Goal: Task Accomplishment & Management: Manage account settings

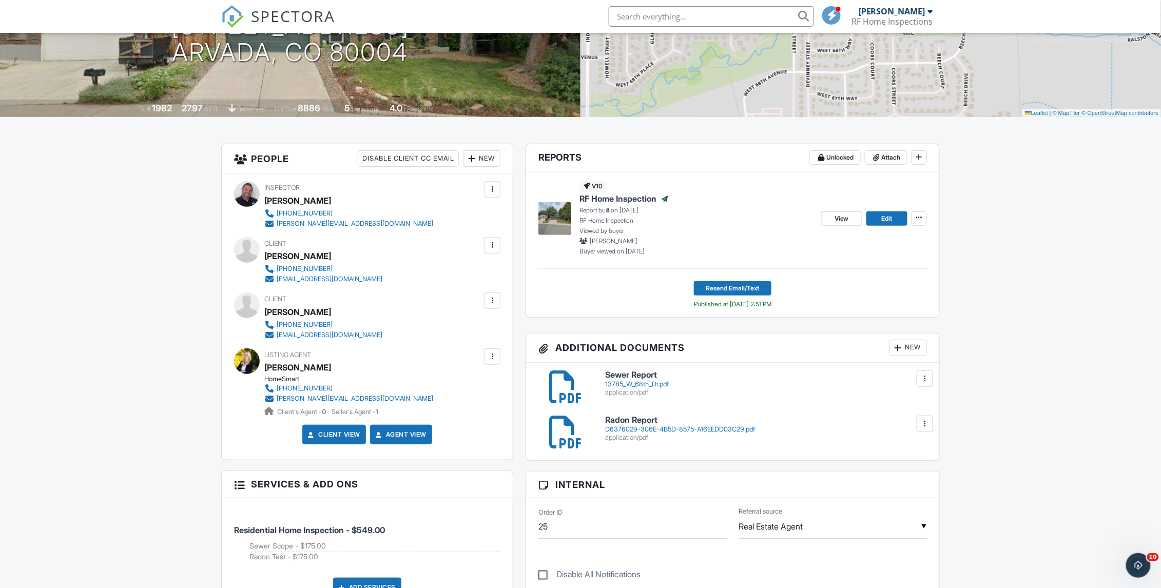
scroll to position [198, 0]
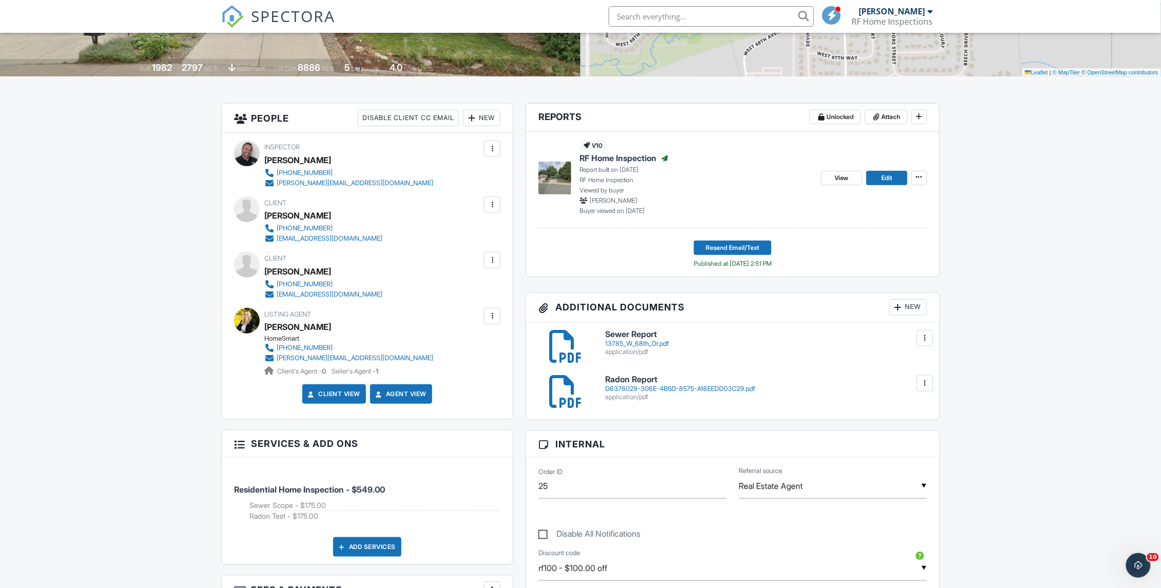
click at [919, 387] on div at bounding box center [925, 383] width 16 height 16
click at [910, 432] on link "Delete" at bounding box center [904, 428] width 38 height 11
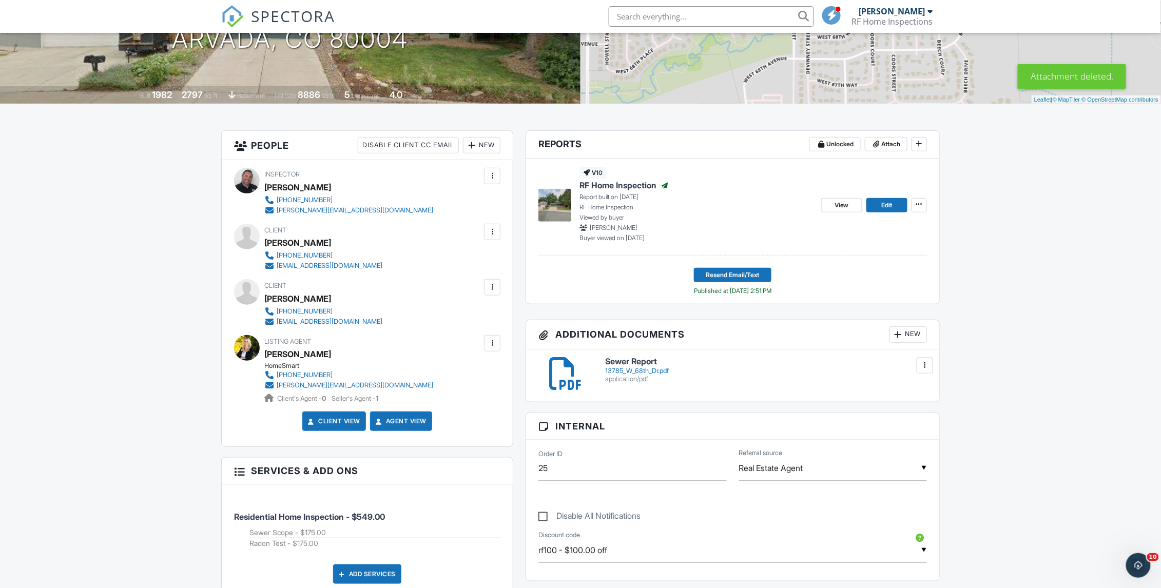
scroll to position [225, 0]
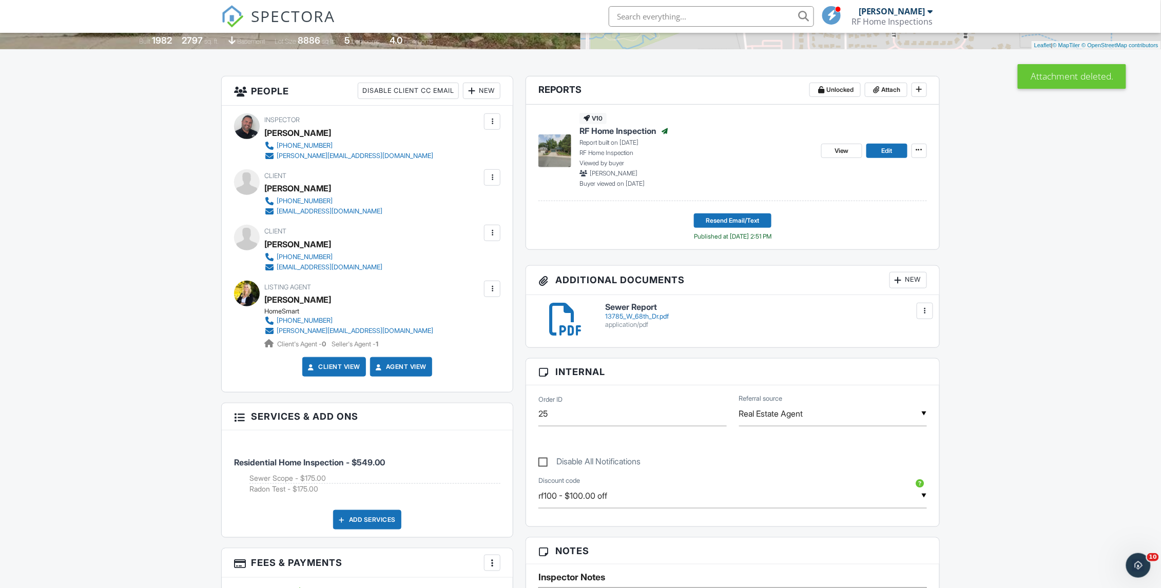
click at [904, 280] on div "New" at bounding box center [907, 280] width 37 height 16
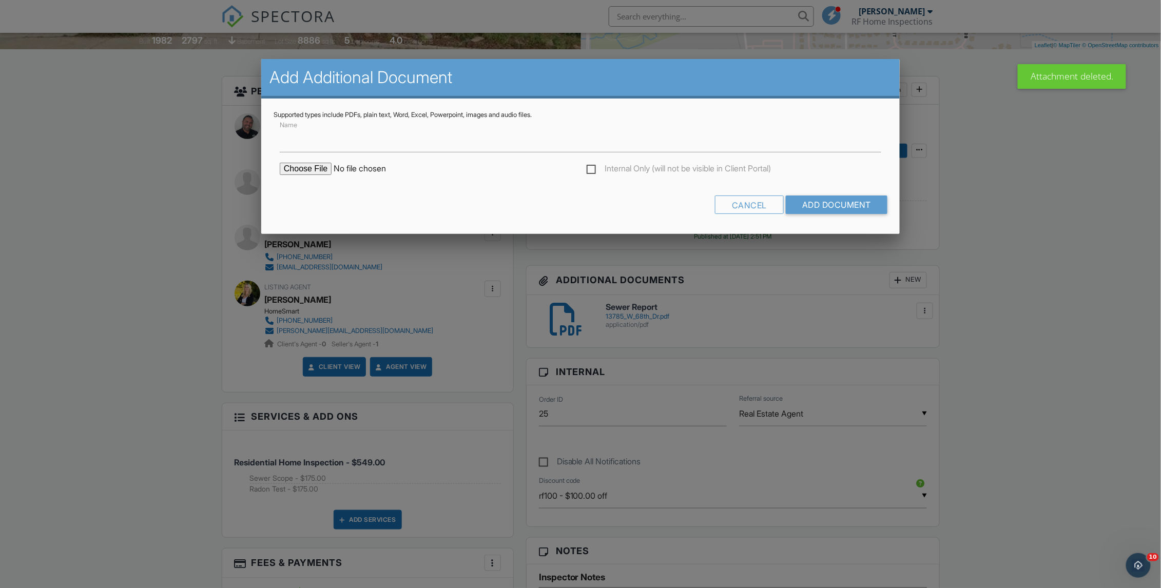
click at [308, 164] on input "file" at bounding box center [367, 169] width 175 height 12
type input "C:\fakepath\13785-W-68th-Dr_RadonReport_eecd480d-3c68-412c-be9b-a6f03b39560d.pdf"
click at [292, 136] on label "Name" at bounding box center [291, 138] width 22 height 11
click at [0, 0] on input "Name" at bounding box center [0, 0] width 0 height 0
click at [299, 139] on label "Name" at bounding box center [291, 138] width 22 height 11
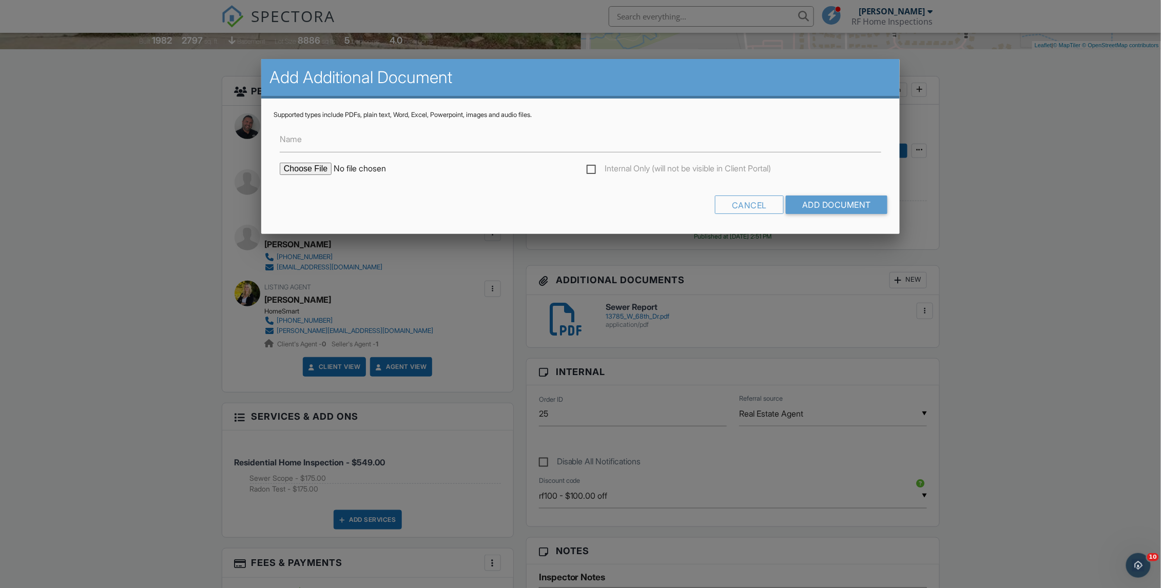
click at [0, 0] on input "Name" at bounding box center [0, 0] width 0 height 0
click at [293, 135] on label "Name" at bounding box center [291, 138] width 22 height 11
click at [0, 0] on input "Name" at bounding box center [0, 0] width 0 height 0
click at [288, 140] on label "Name" at bounding box center [291, 138] width 22 height 11
click at [0, 0] on input "Name" at bounding box center [0, 0] width 0 height 0
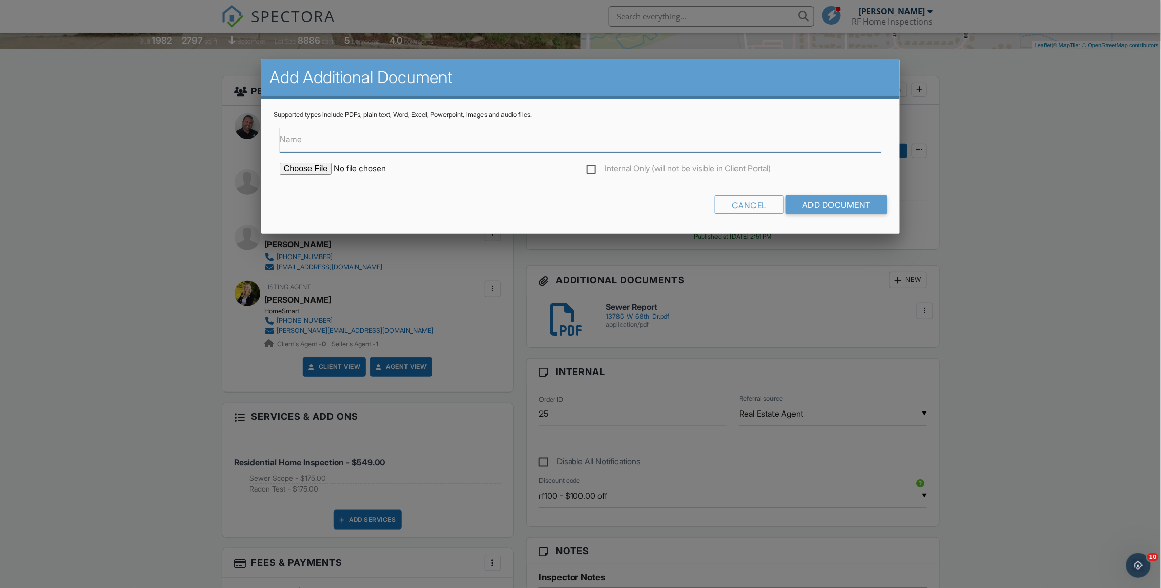
click at [322, 133] on input "Name" at bounding box center [581, 139] width 602 height 25
type input "Radon Report"
click at [821, 208] on input "Add Document" at bounding box center [837, 205] width 102 height 18
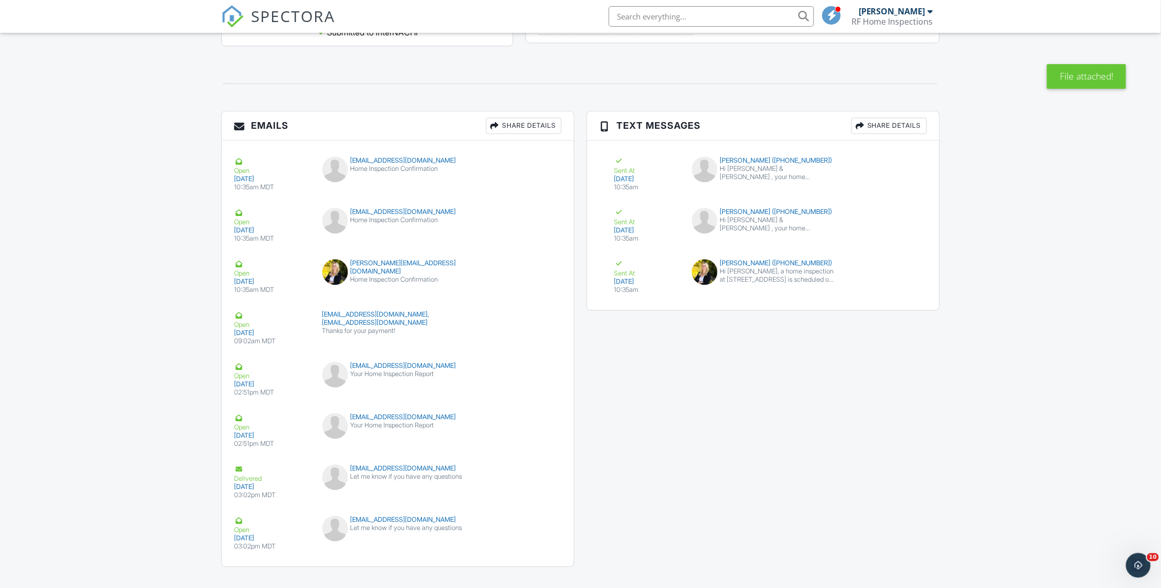
scroll to position [1243, 0]
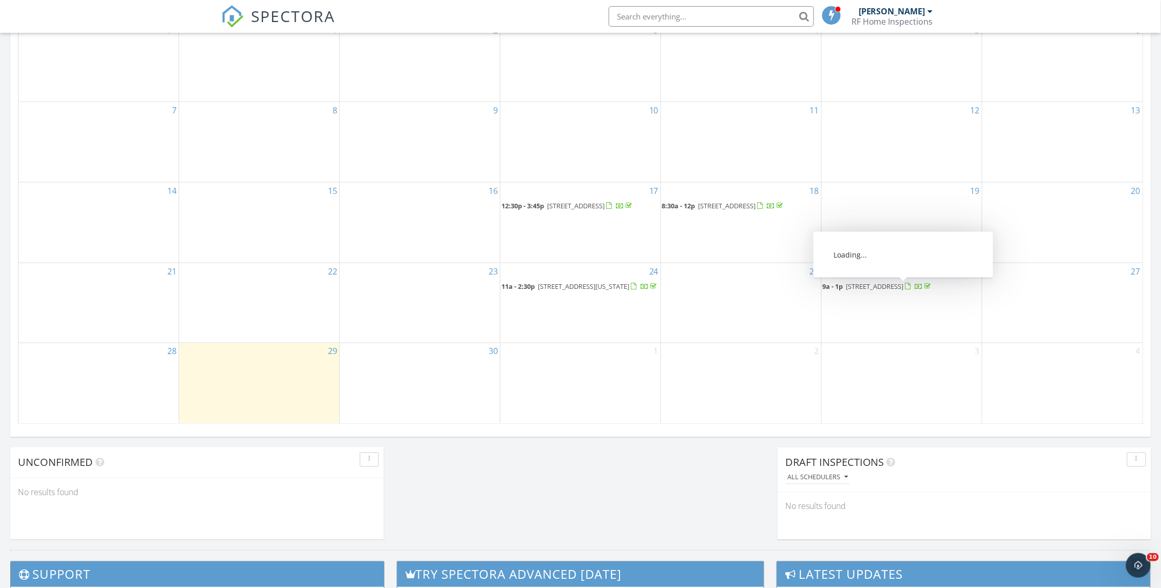
click at [879, 294] on div "26 9a - 1p 13785 W 68th Dr, Arvada 80004" at bounding box center [902, 303] width 160 height 80
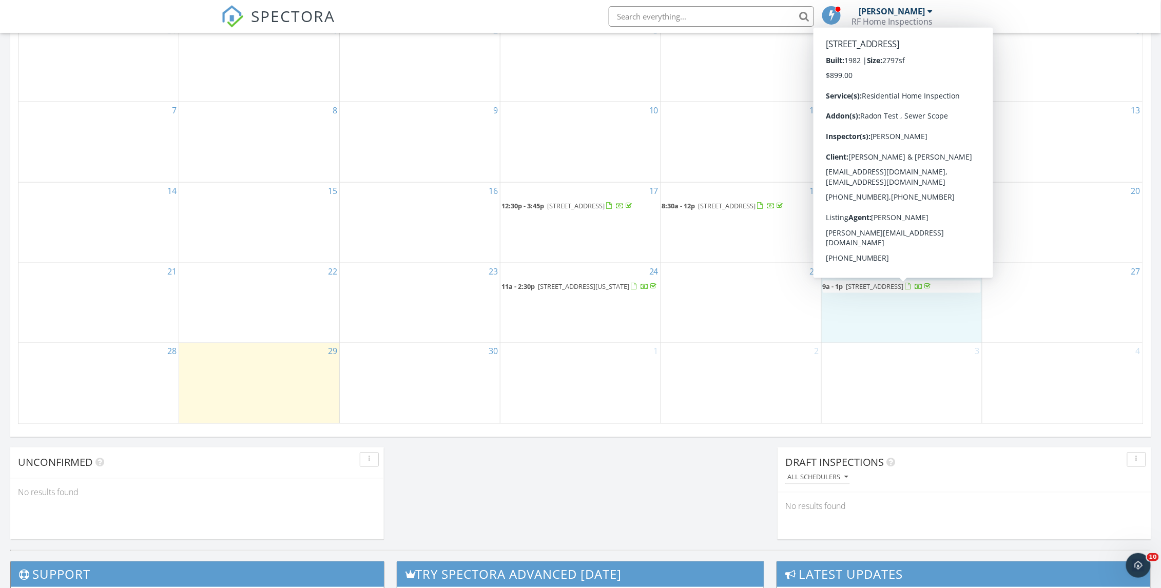
click at [894, 286] on span "13785 W 68th Dr, Arvada 80004" at bounding box center [874, 286] width 57 height 9
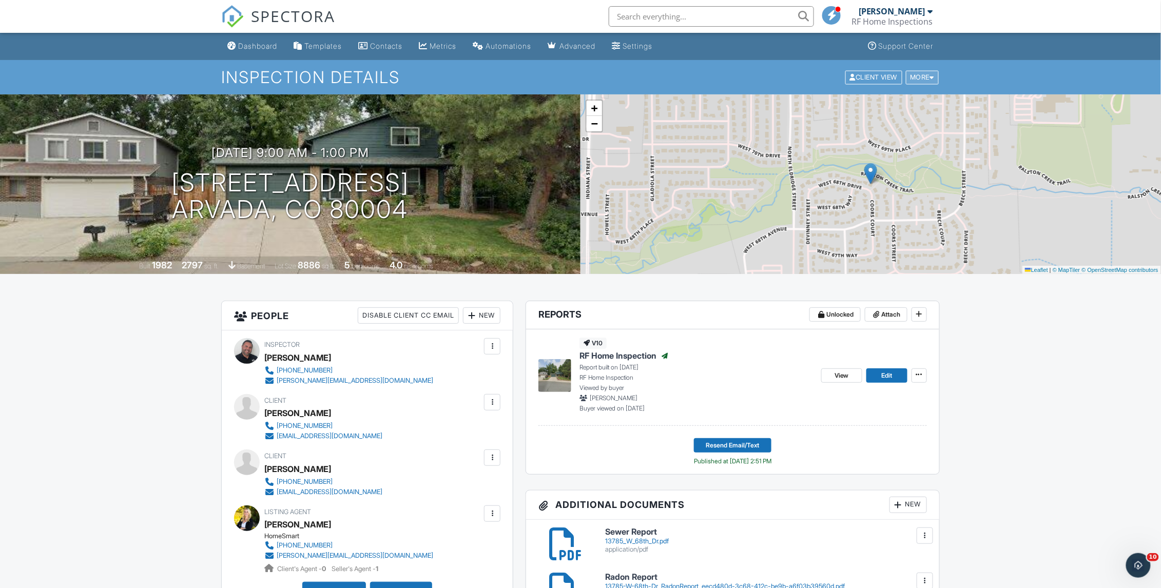
click at [930, 82] on div "More" at bounding box center [922, 77] width 33 height 14
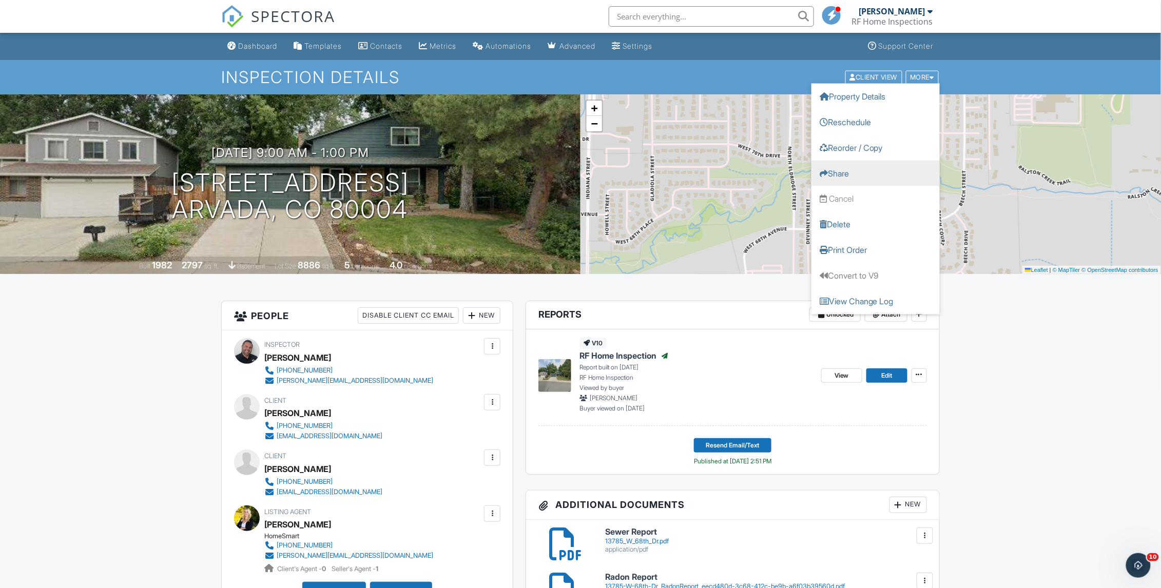
click at [838, 172] on link "Share" at bounding box center [875, 173] width 128 height 26
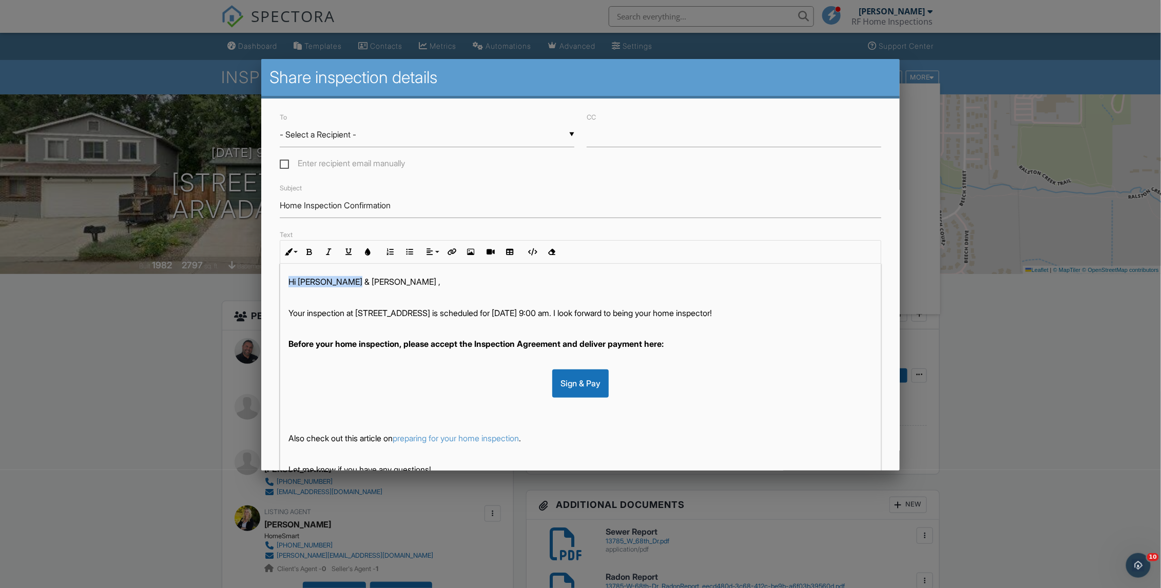
drag, startPoint x: 357, startPoint y: 283, endPoint x: 255, endPoint y: 283, distance: 102.1
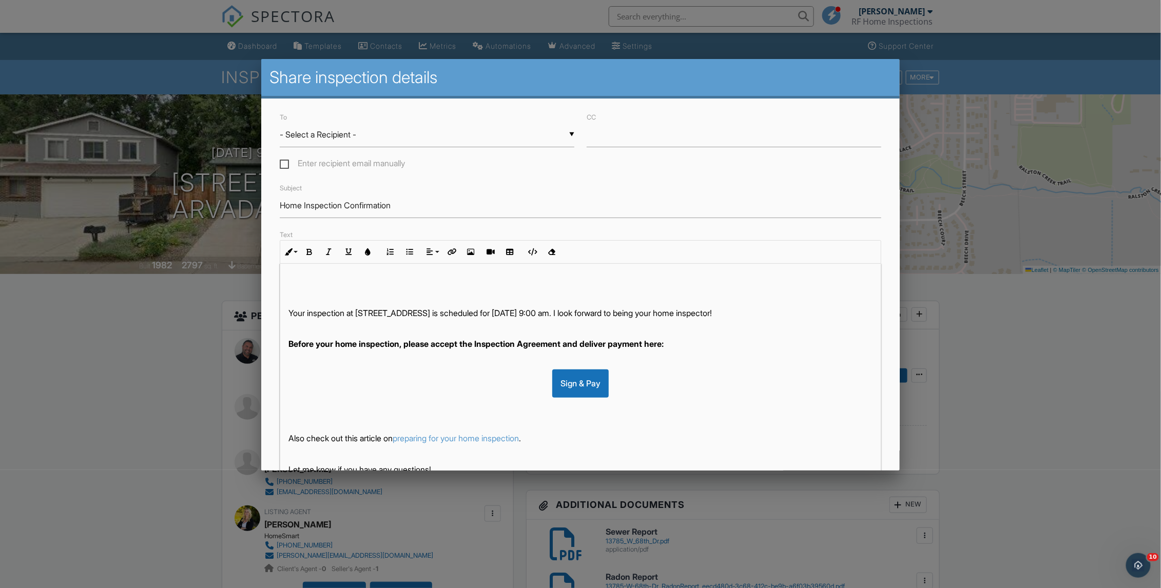
click at [183, 96] on div at bounding box center [580, 317] width 1161 height 736
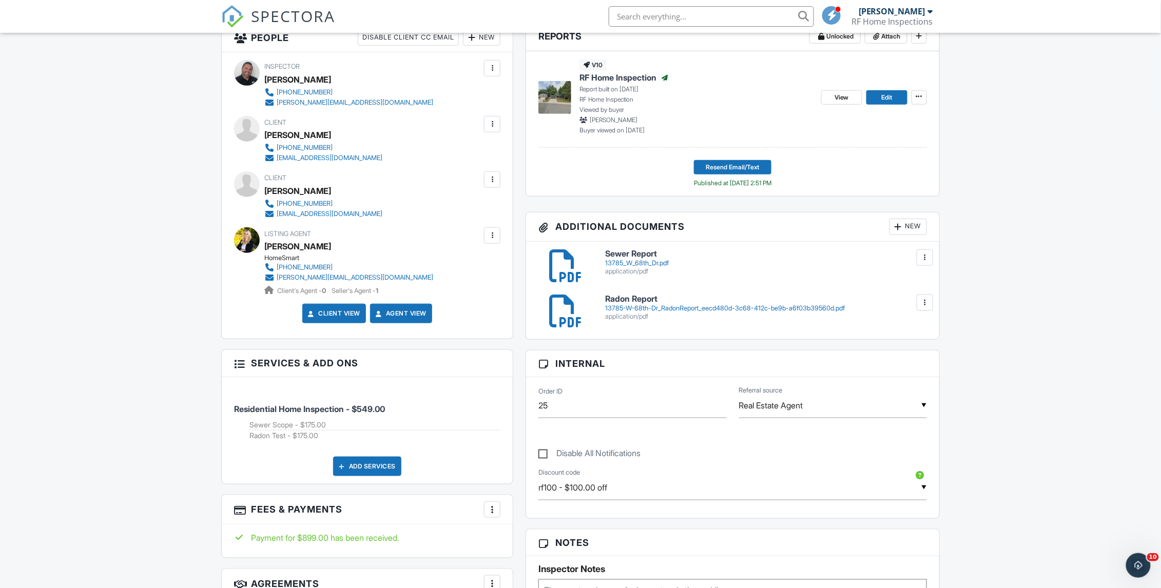
scroll to position [266, 0]
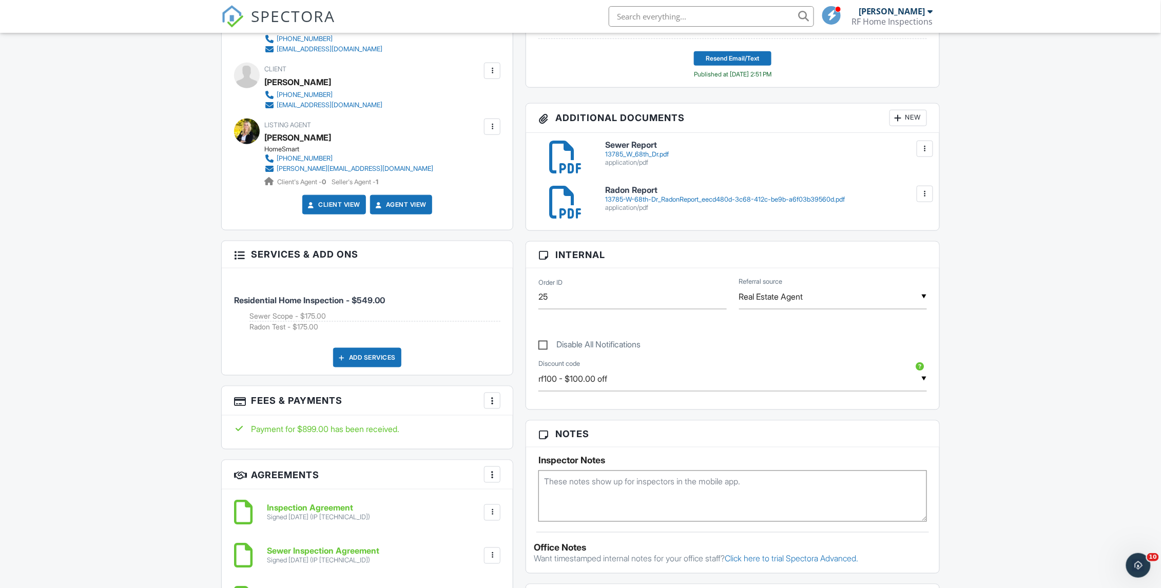
scroll to position [178, 0]
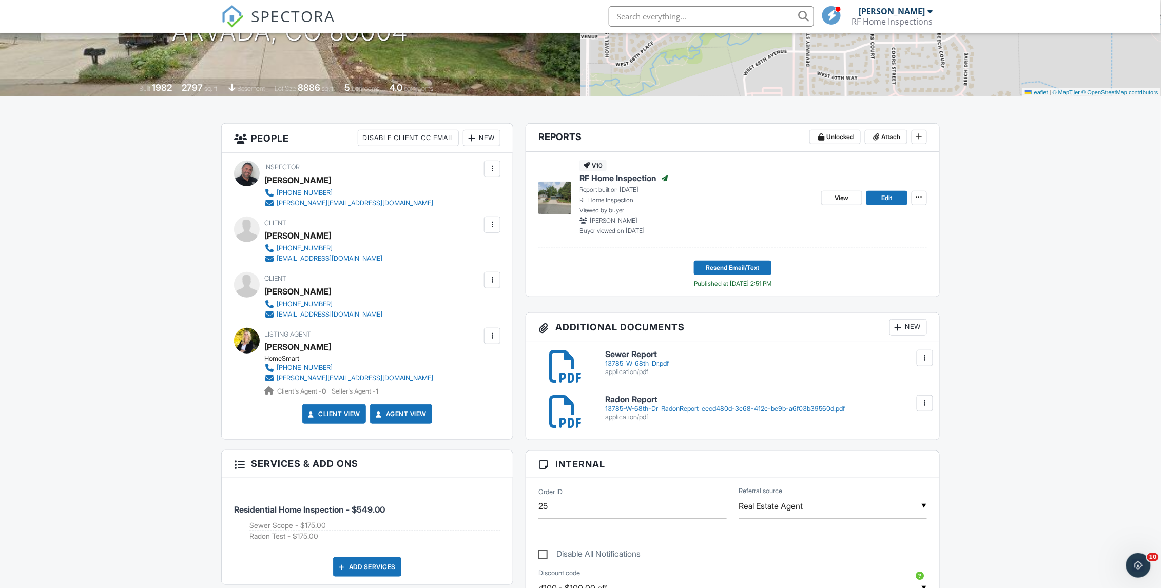
click at [489, 139] on div "New" at bounding box center [481, 138] width 37 height 16
click at [502, 166] on li "Client's Agent" at bounding box center [518, 170] width 101 height 26
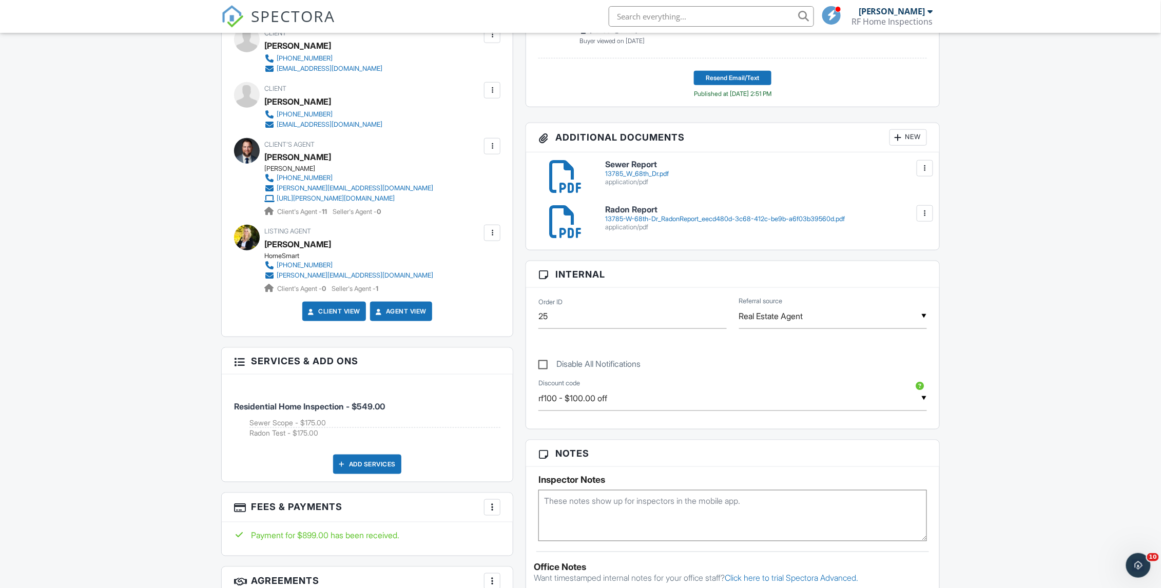
scroll to position [364, 0]
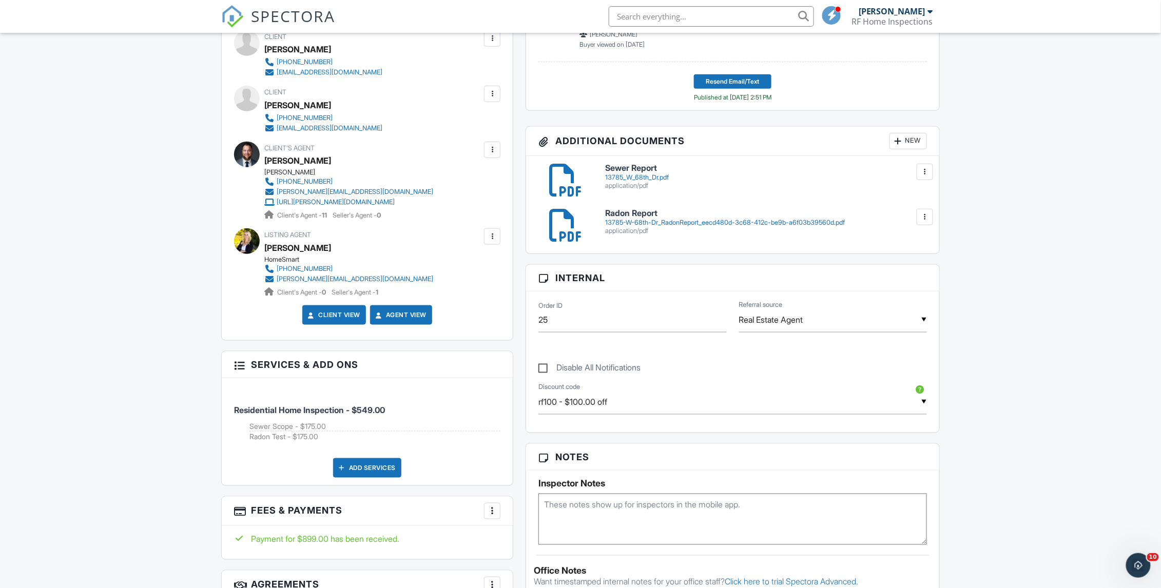
click at [498, 146] on div at bounding box center [492, 150] width 16 height 16
click at [429, 202] on li "Resend Confirmation Email" at bounding box center [437, 207] width 114 height 26
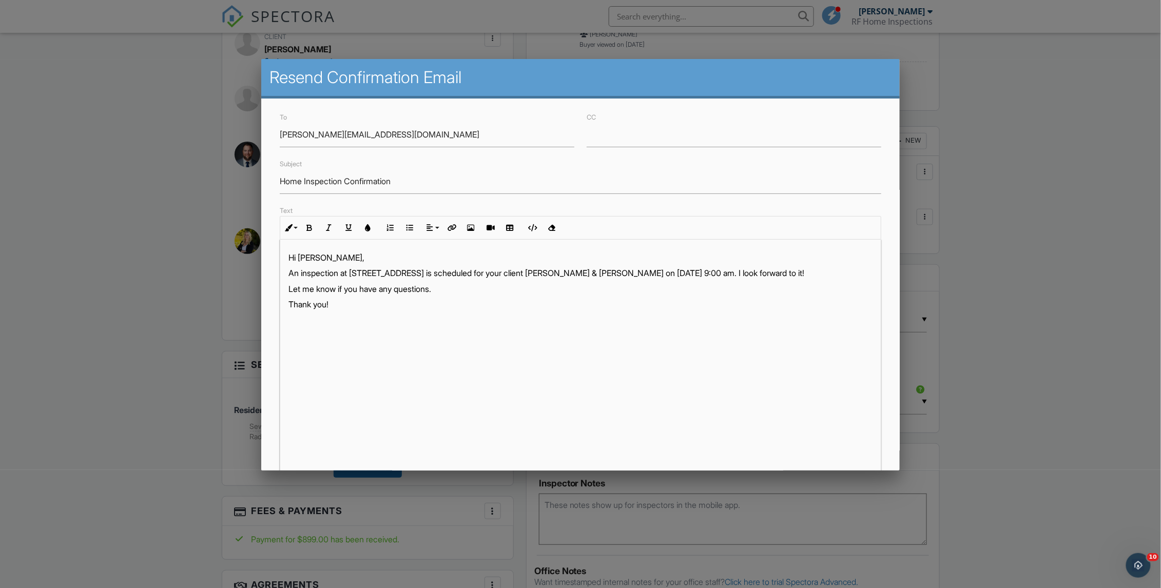
click at [414, 41] on div at bounding box center [580, 317] width 1161 height 736
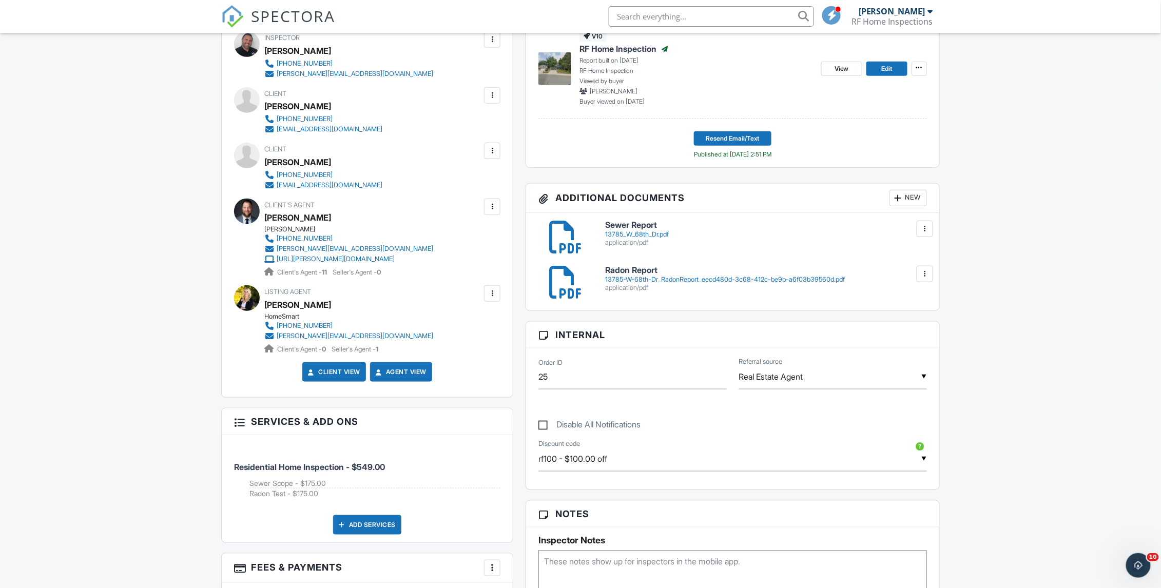
scroll to position [306, 0]
click at [831, 73] on link "View" at bounding box center [841, 70] width 41 height 14
